Goal: Transaction & Acquisition: Purchase product/service

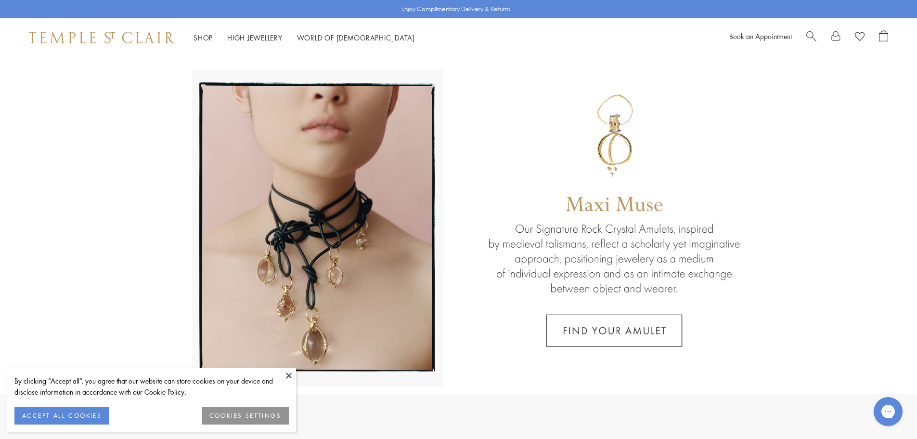
click at [808, 33] on span "Search" at bounding box center [811, 35] width 10 height 10
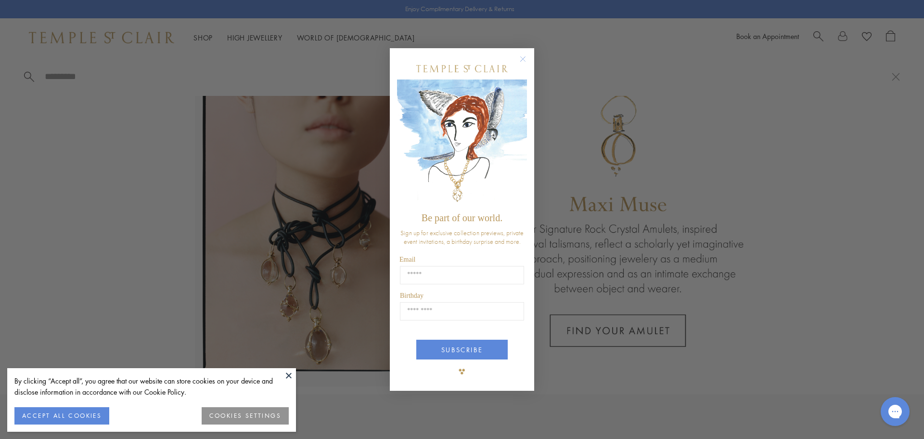
click at [525, 60] on circle "Close dialog" at bounding box center [524, 59] width 12 height 12
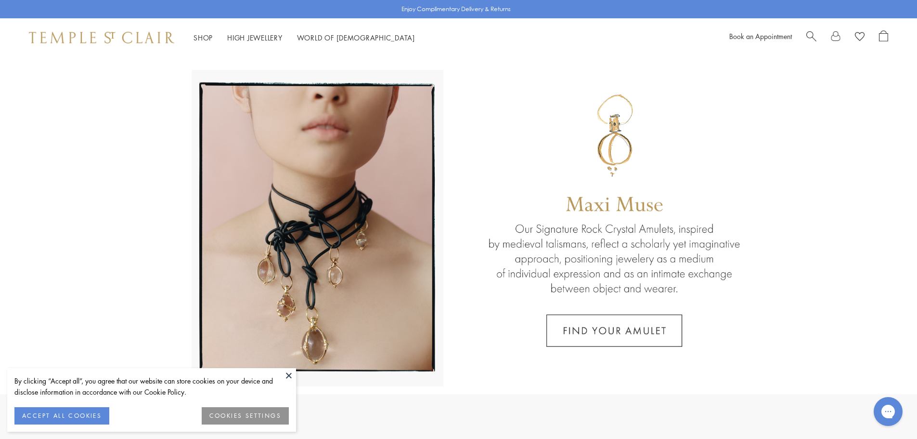
click at [808, 33] on span "Search" at bounding box center [811, 35] width 10 height 10
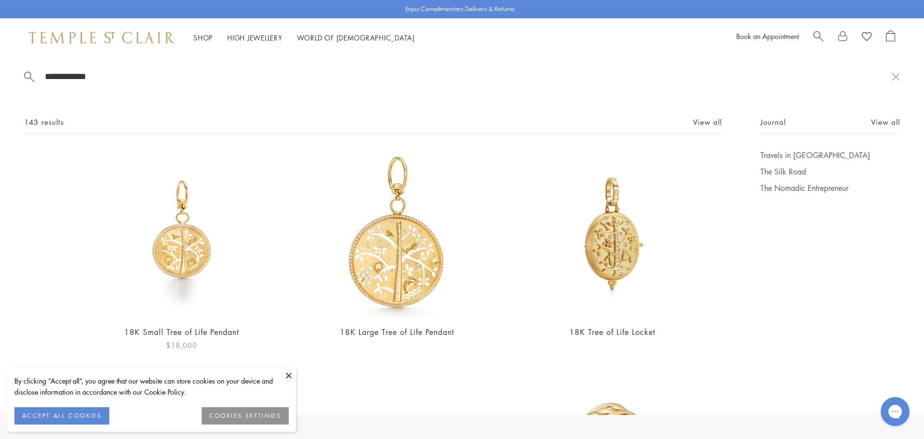
type input "**********"
click at [196, 219] on img at bounding box center [181, 233] width 167 height 167
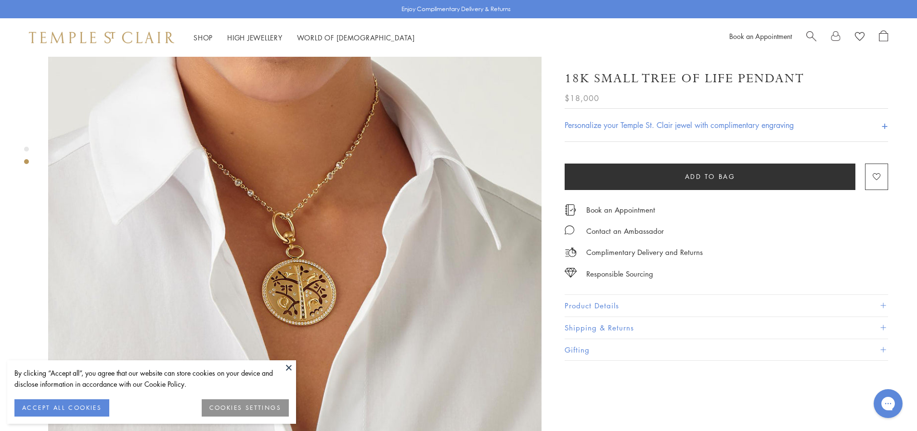
scroll to position [433, 0]
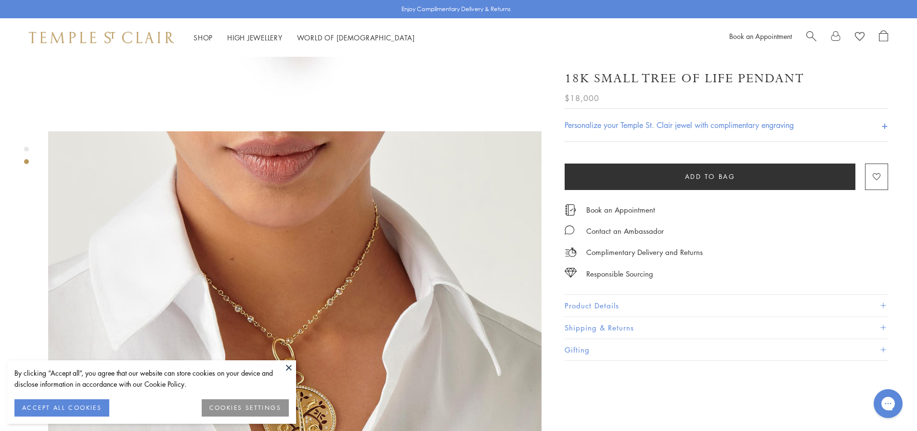
click at [608, 300] on button "Product Details" at bounding box center [727, 306] width 324 height 22
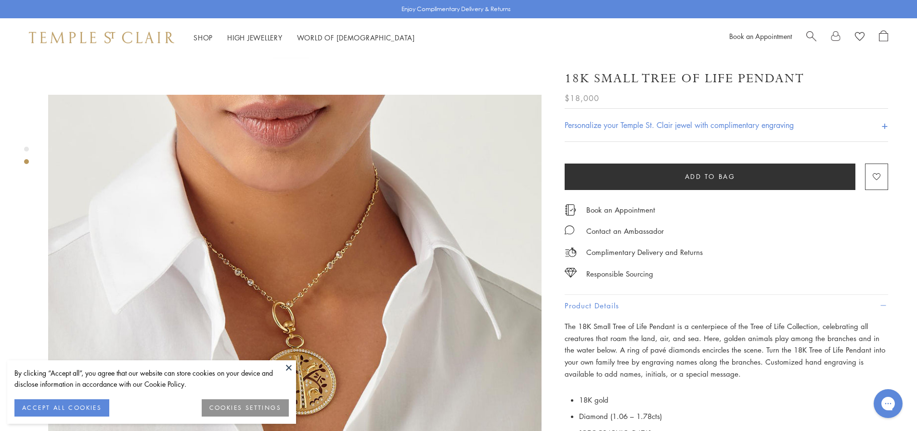
scroll to position [530, 0]
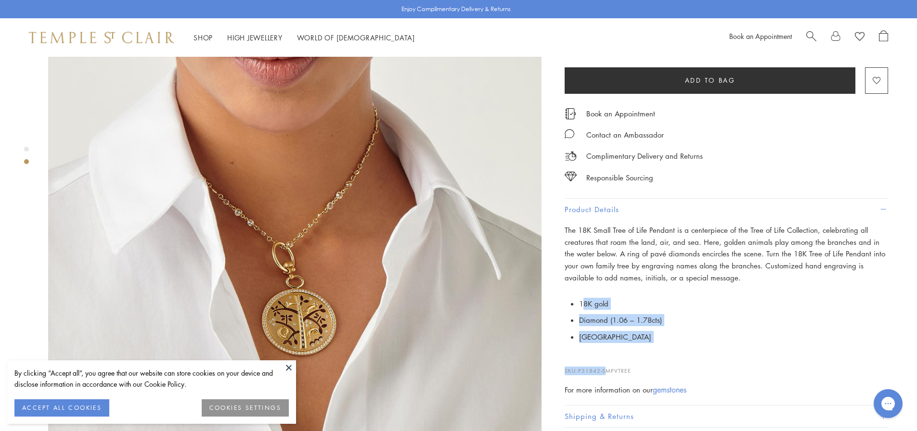
drag, startPoint x: 608, startPoint y: 346, endPoint x: 582, endPoint y: 308, distance: 46.2
click at [582, 308] on div "The 18K Small Tree of Life Pendant is a centerpiece of the Tree of Life Collect…" at bounding box center [727, 309] width 324 height 171
click at [611, 330] on li "Italy" at bounding box center [733, 337] width 309 height 17
drag, startPoint x: 600, startPoint y: 339, endPoint x: 574, endPoint y: 305, distance: 42.9
click at [574, 305] on p "18K gold Diamond (1.06 – 1.78cts) Italy" at bounding box center [727, 321] width 324 height 50
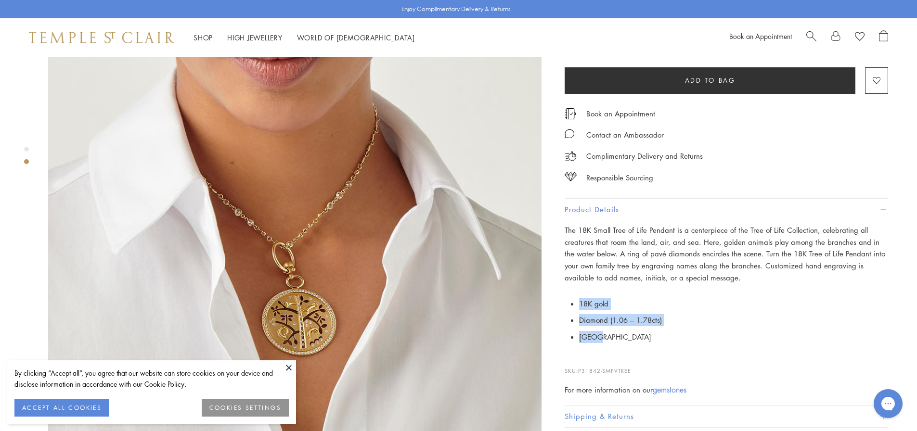
copy ul "18K gold Diamond (1.06 – 1.78cts) Italy"
